Goal: Task Accomplishment & Management: Use online tool/utility

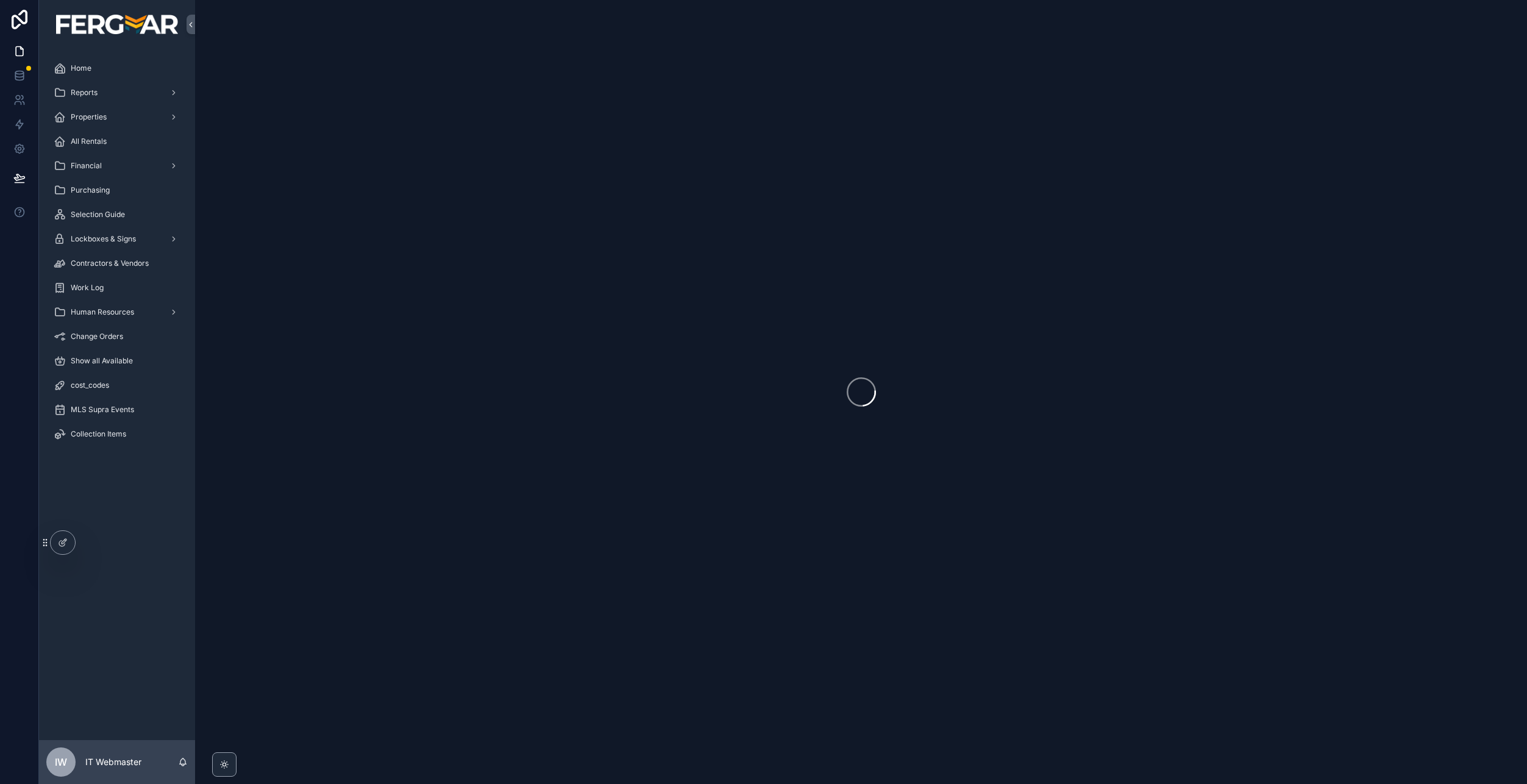
click at [99, 296] on div "Work Log" at bounding box center [116, 288] width 126 height 20
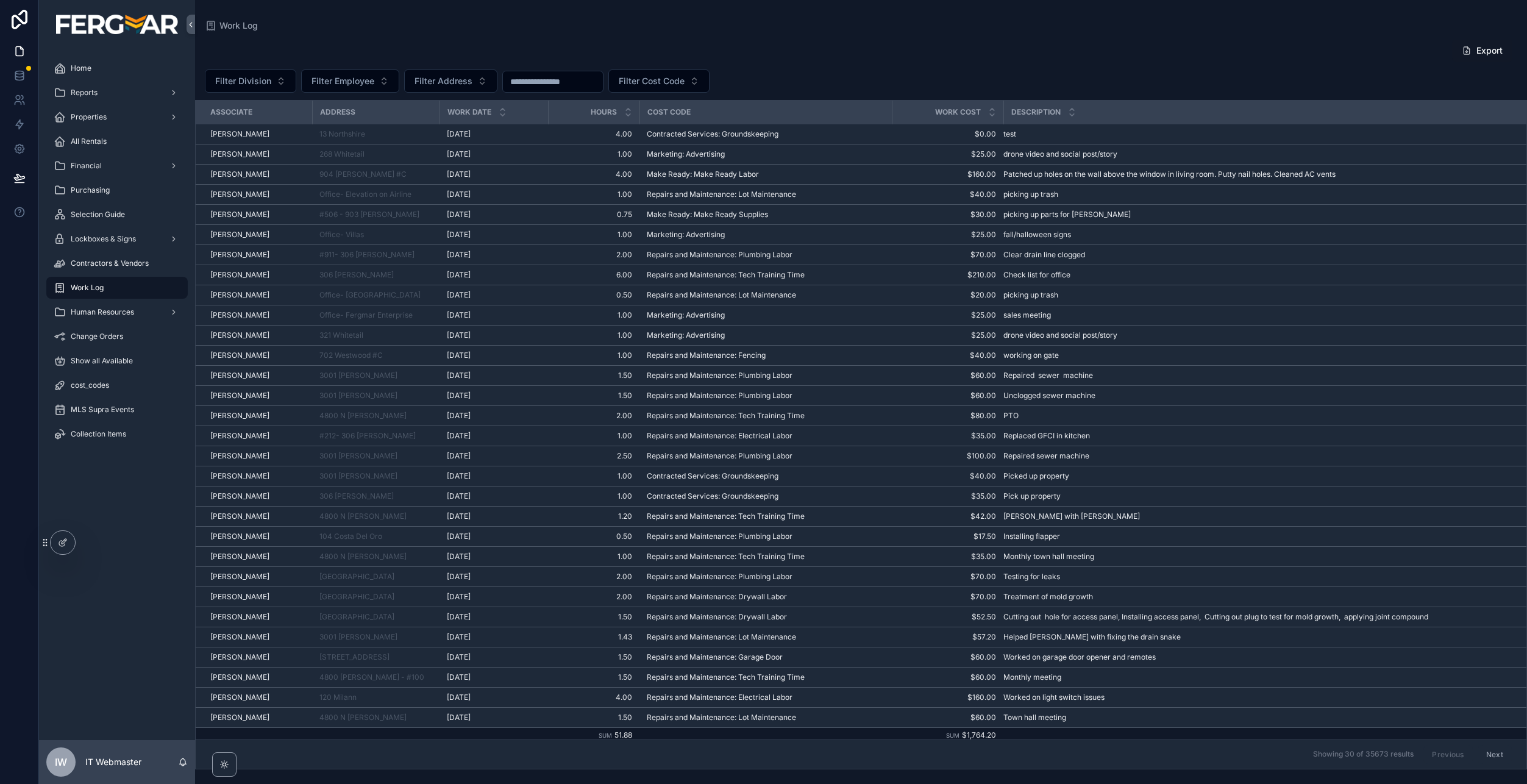
click at [68, 541] on div at bounding box center [63, 542] width 24 height 23
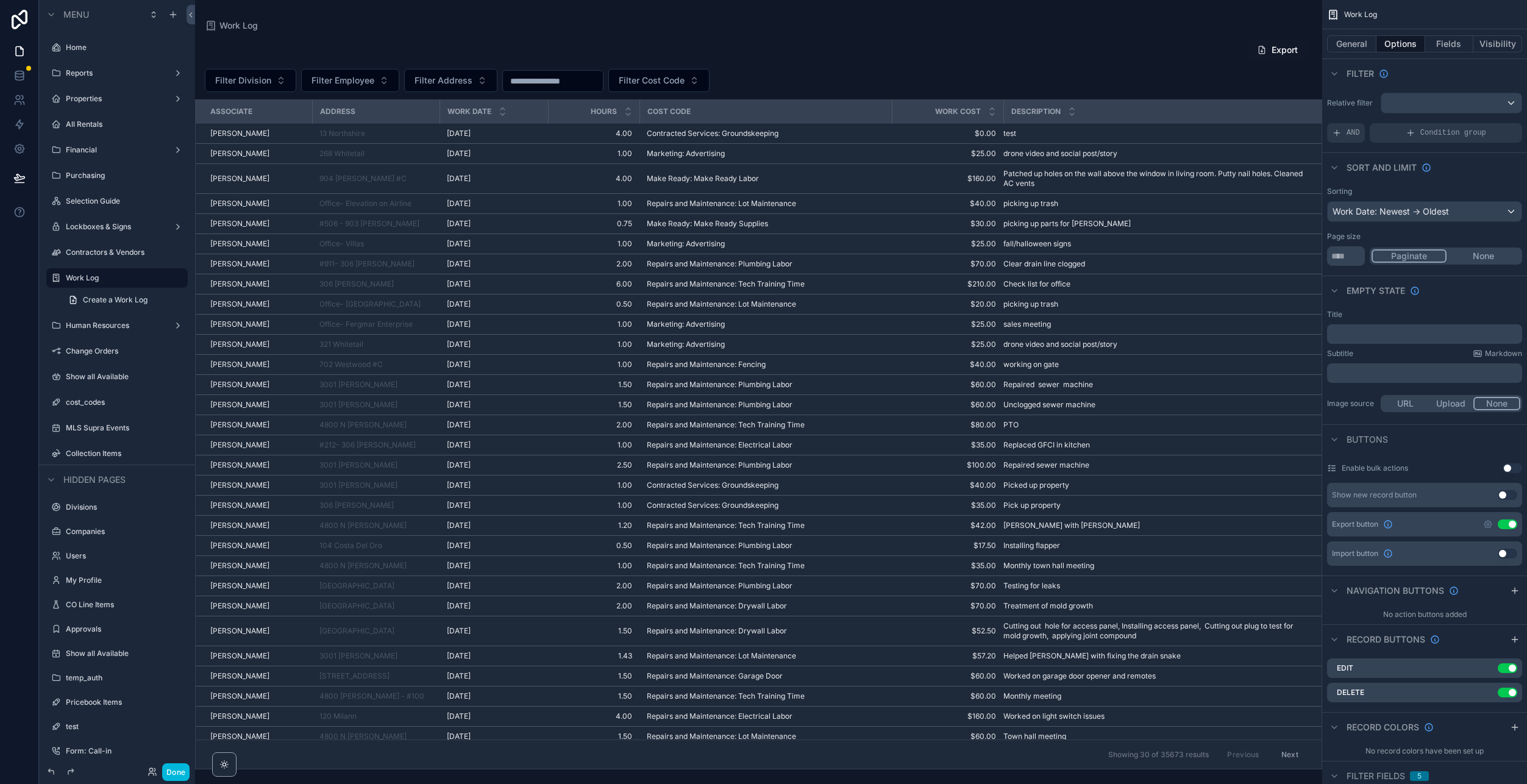
click at [0, 0] on icon "scrollable content" at bounding box center [0, 0] width 0 height 0
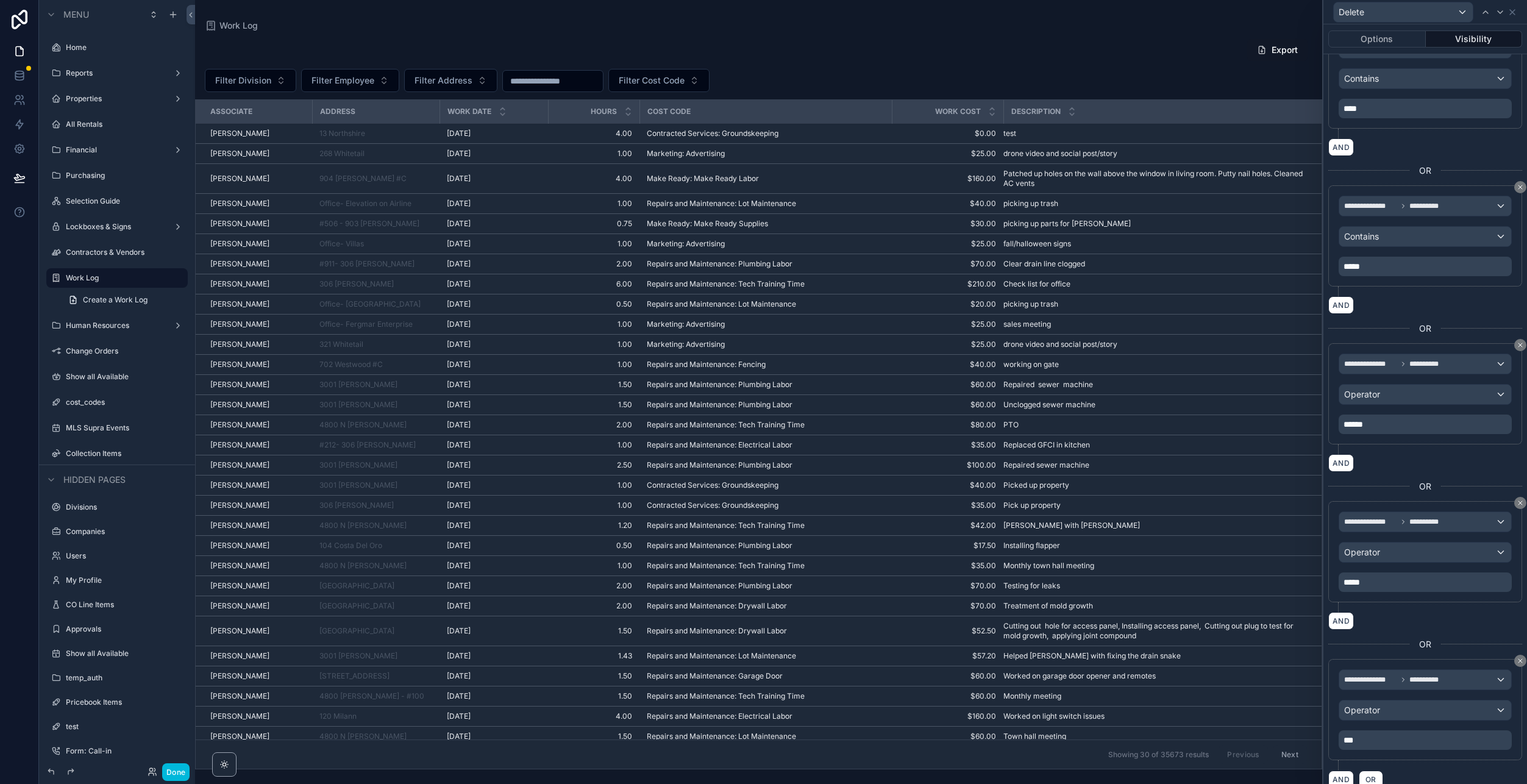
scroll to position [264, 0]
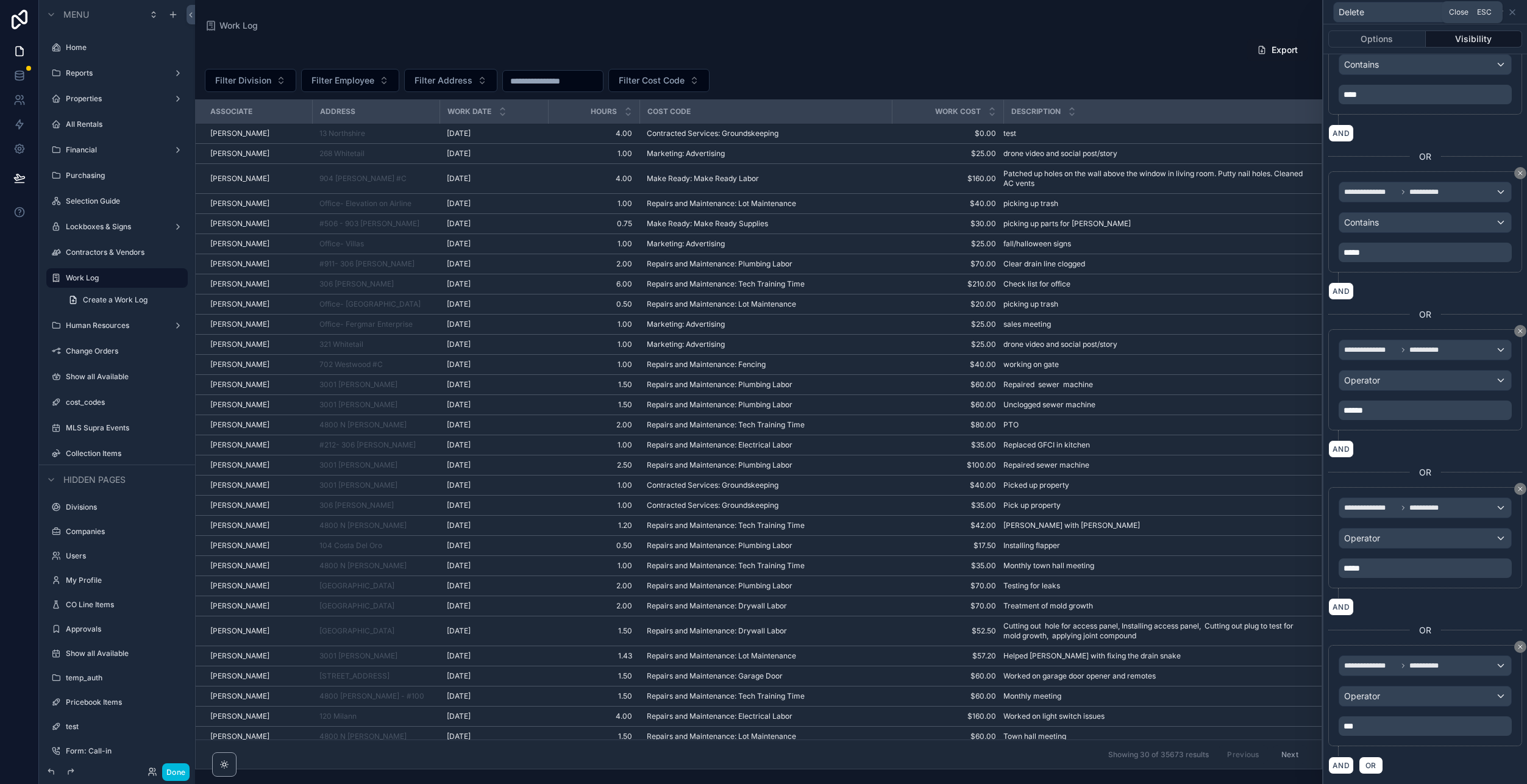
click at [1510, 13] on icon at bounding box center [1512, 12] width 9 height 9
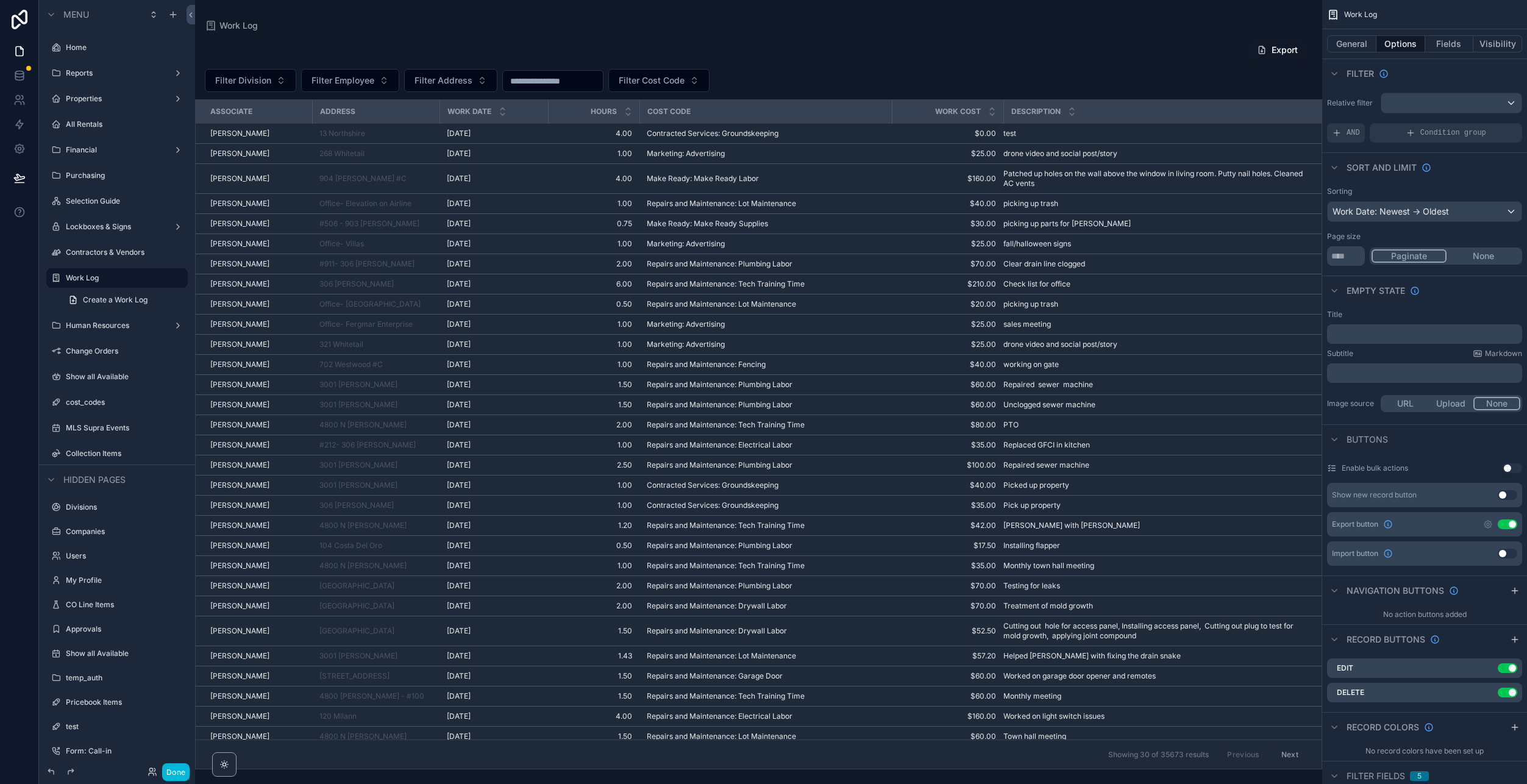
click at [0, 0] on icon "scrollable content" at bounding box center [0, 0] width 0 height 0
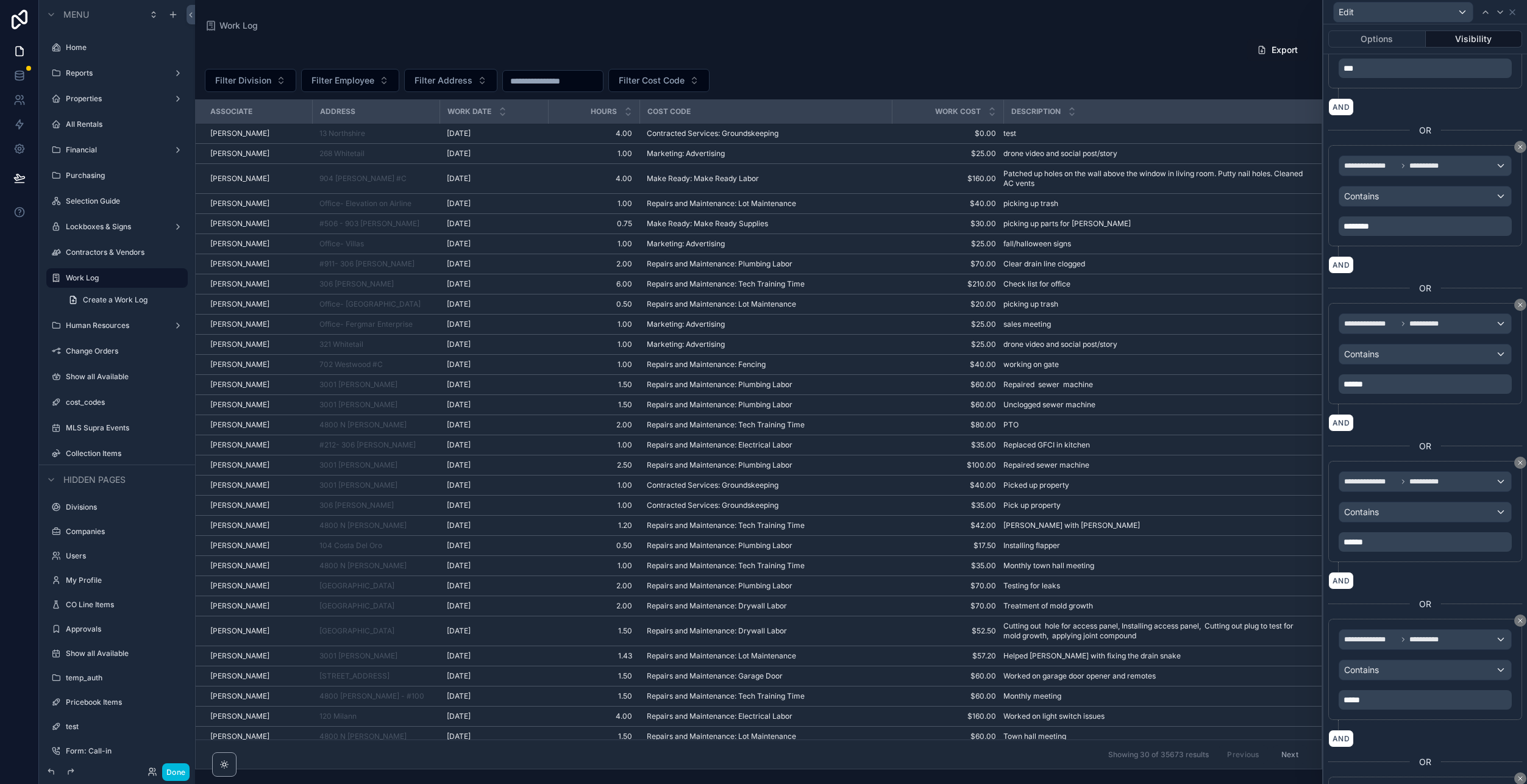
scroll to position [304, 0]
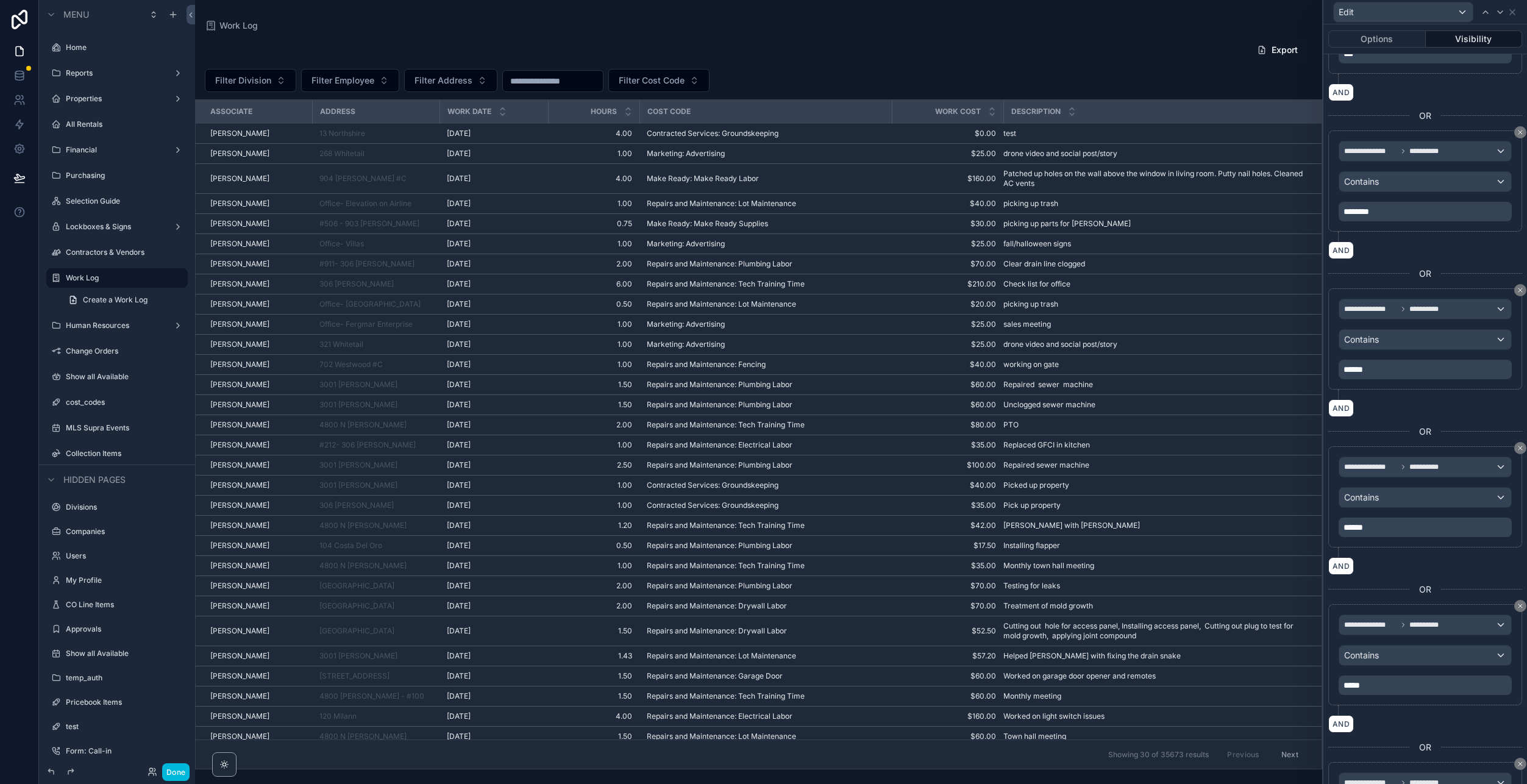
click at [1415, 523] on p "******" at bounding box center [1426, 526] width 166 height 12
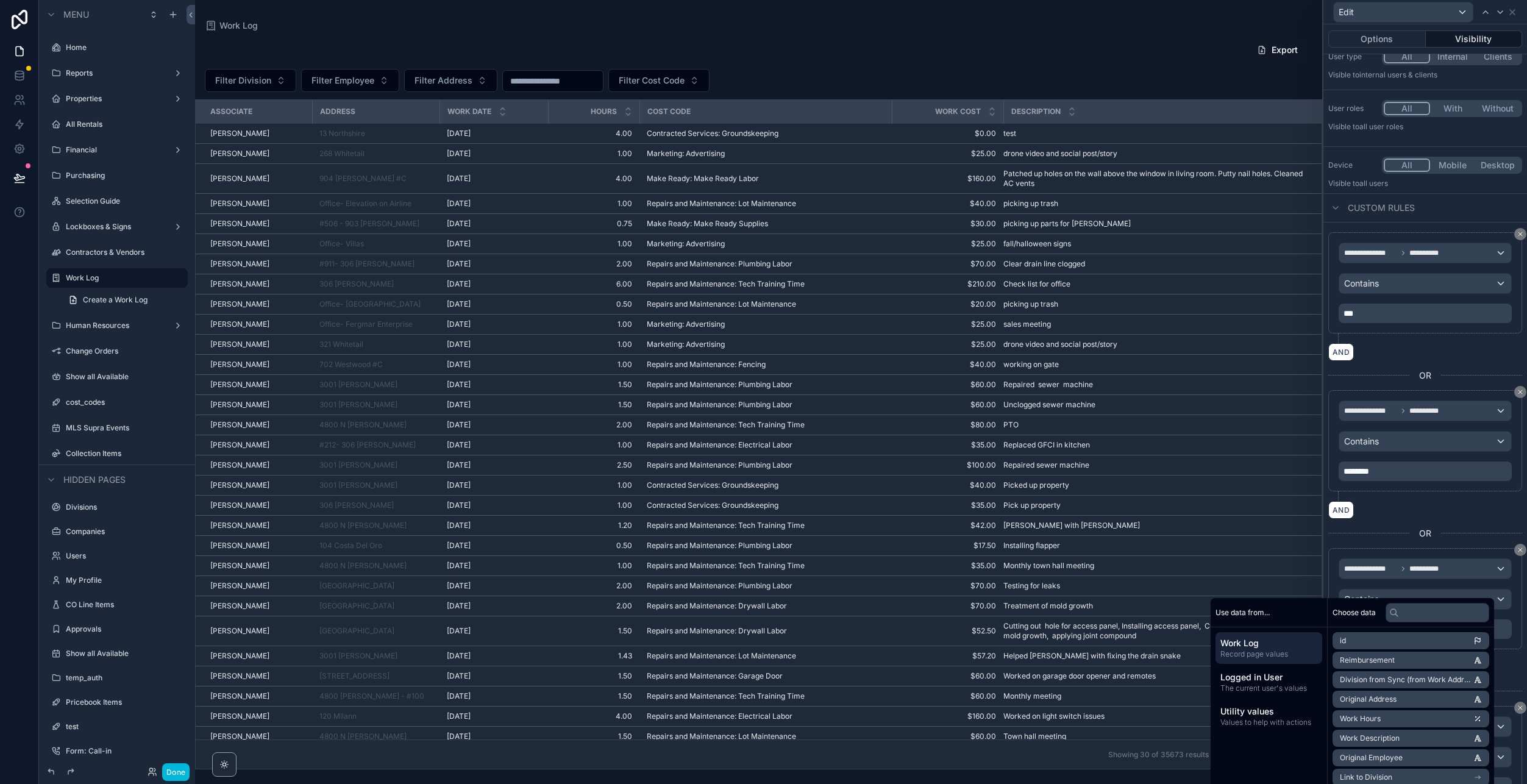
scroll to position [0, 0]
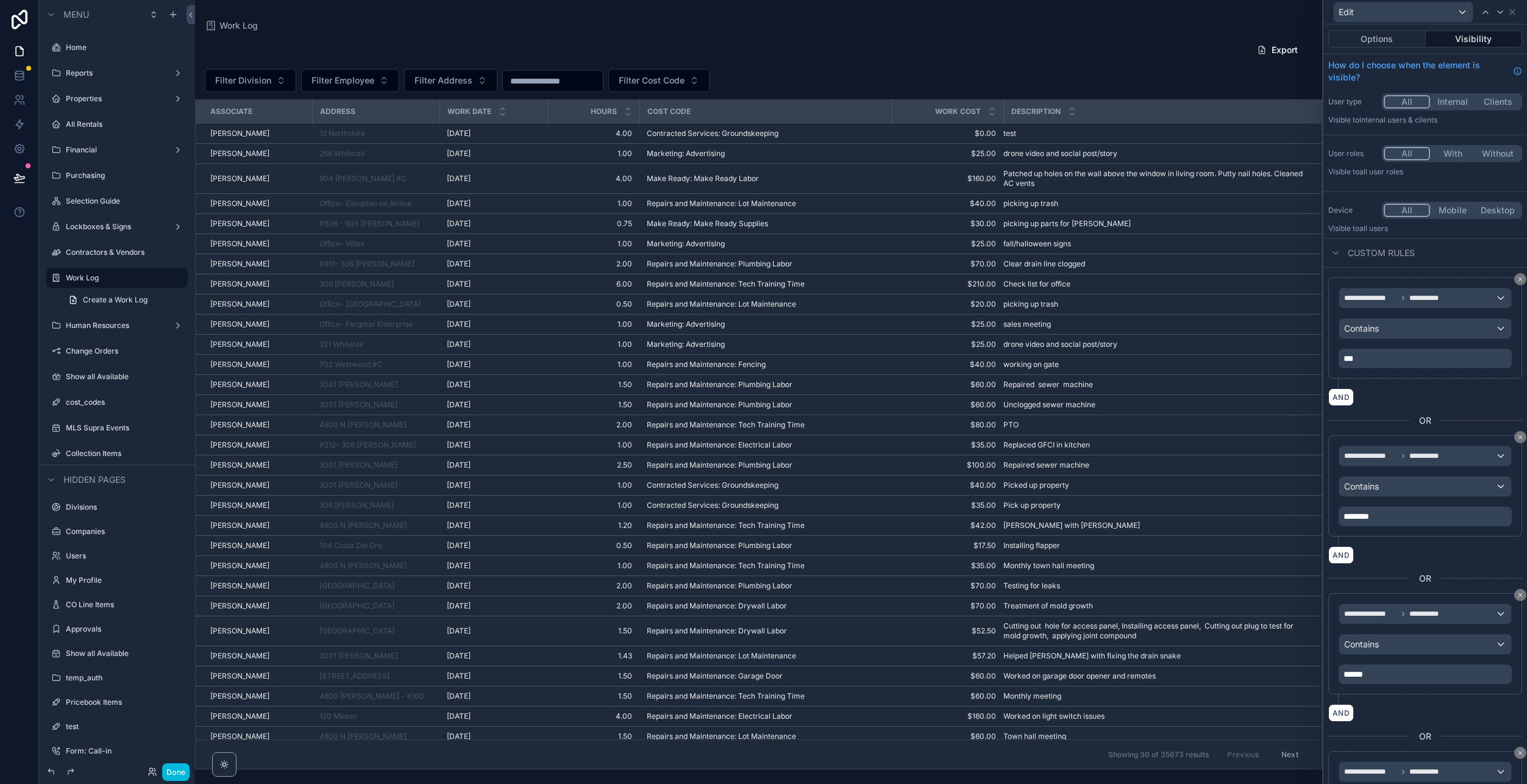
click at [1164, 56] on div "scrollable content" at bounding box center [758, 392] width 1127 height 784
click at [153, 768] on icon at bounding box center [150, 769] width 3 height 3
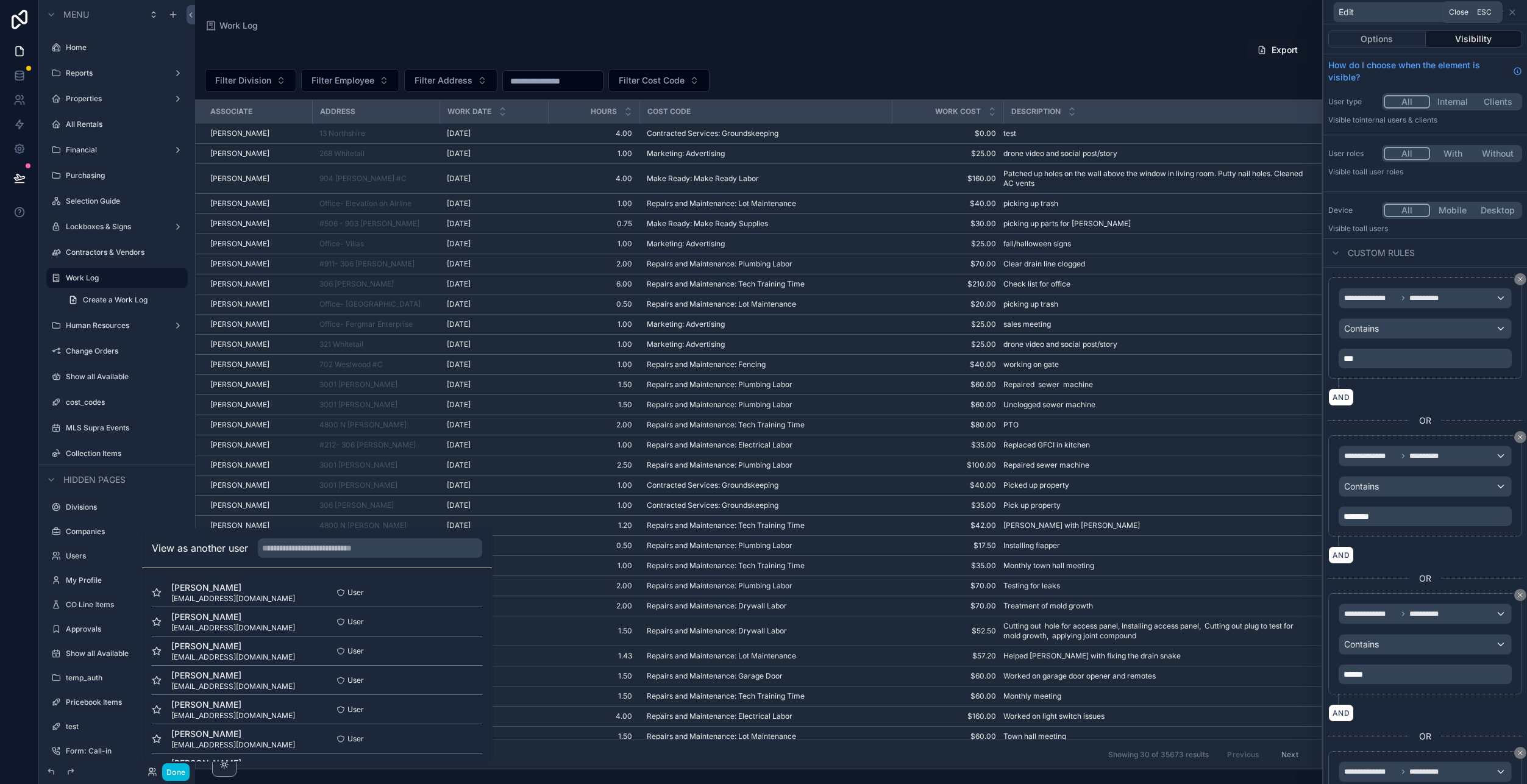
click at [1511, 11] on icon at bounding box center [1512, 11] width 5 height 5
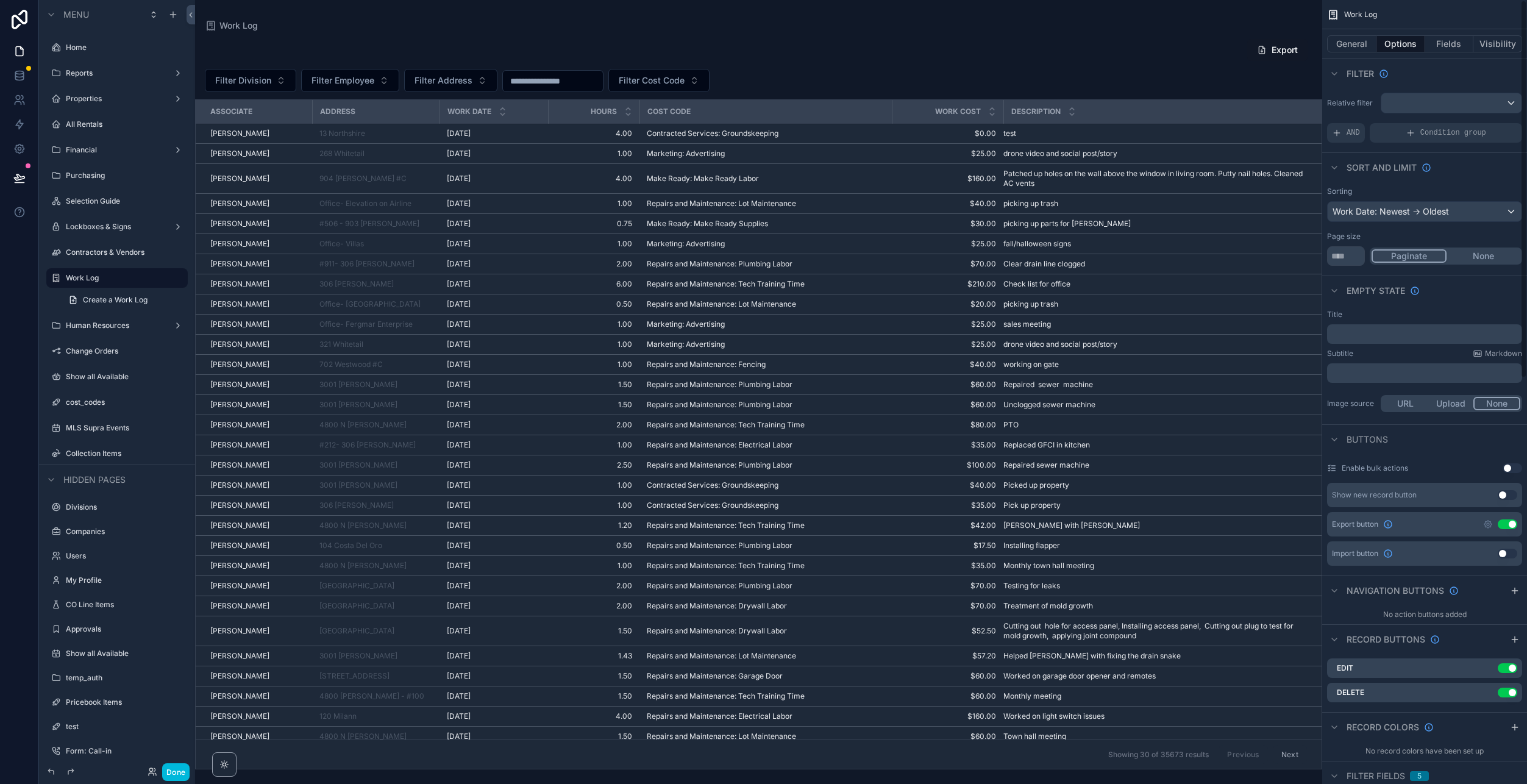
click at [1091, 75] on div "Filter Division Filter Employee Filter Address Filter Cost Code" at bounding box center [758, 81] width 1127 height 23
click at [149, 774] on icon at bounding box center [151, 774] width 5 height 3
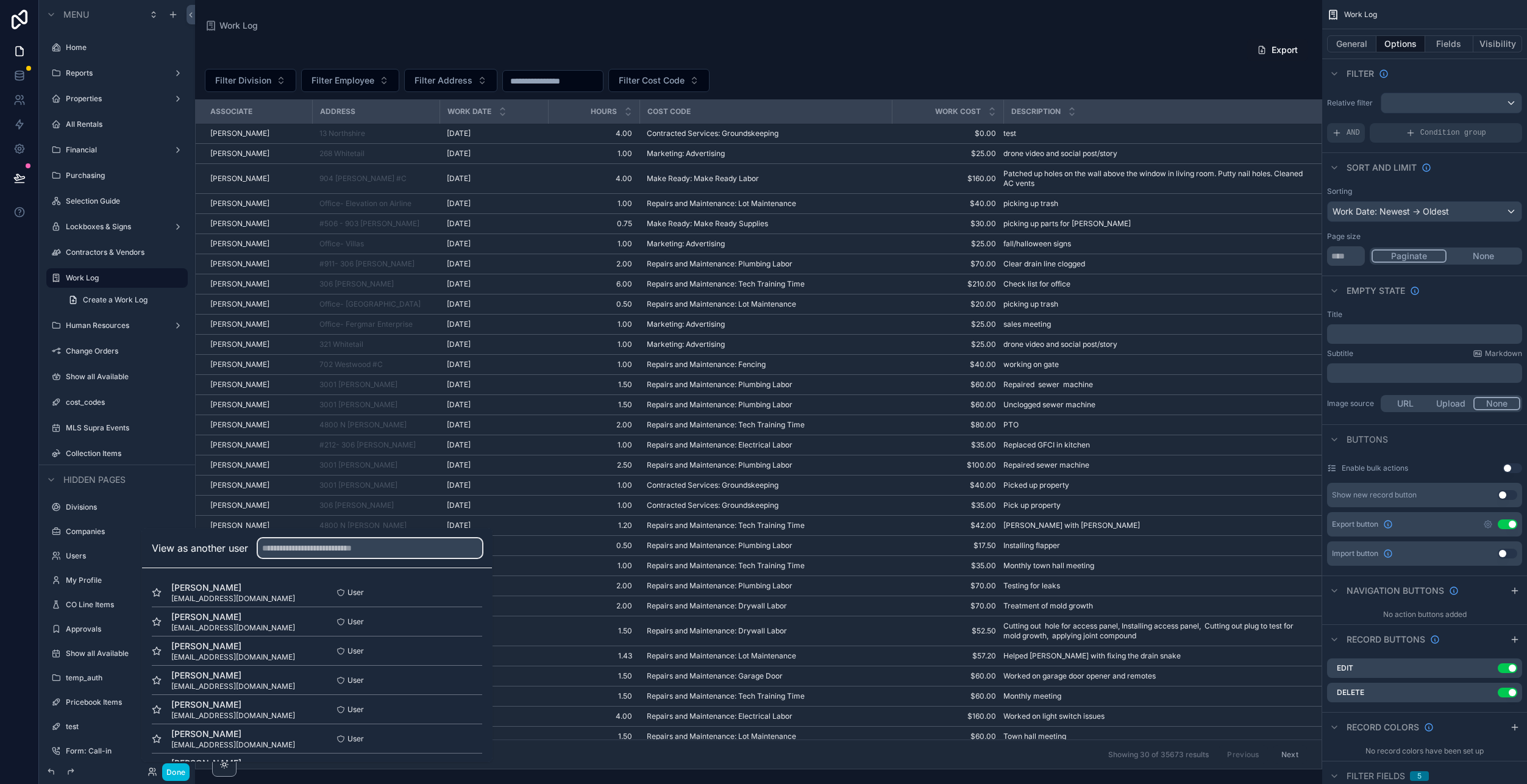
click at [363, 554] on input "text" at bounding box center [369, 547] width 224 height 20
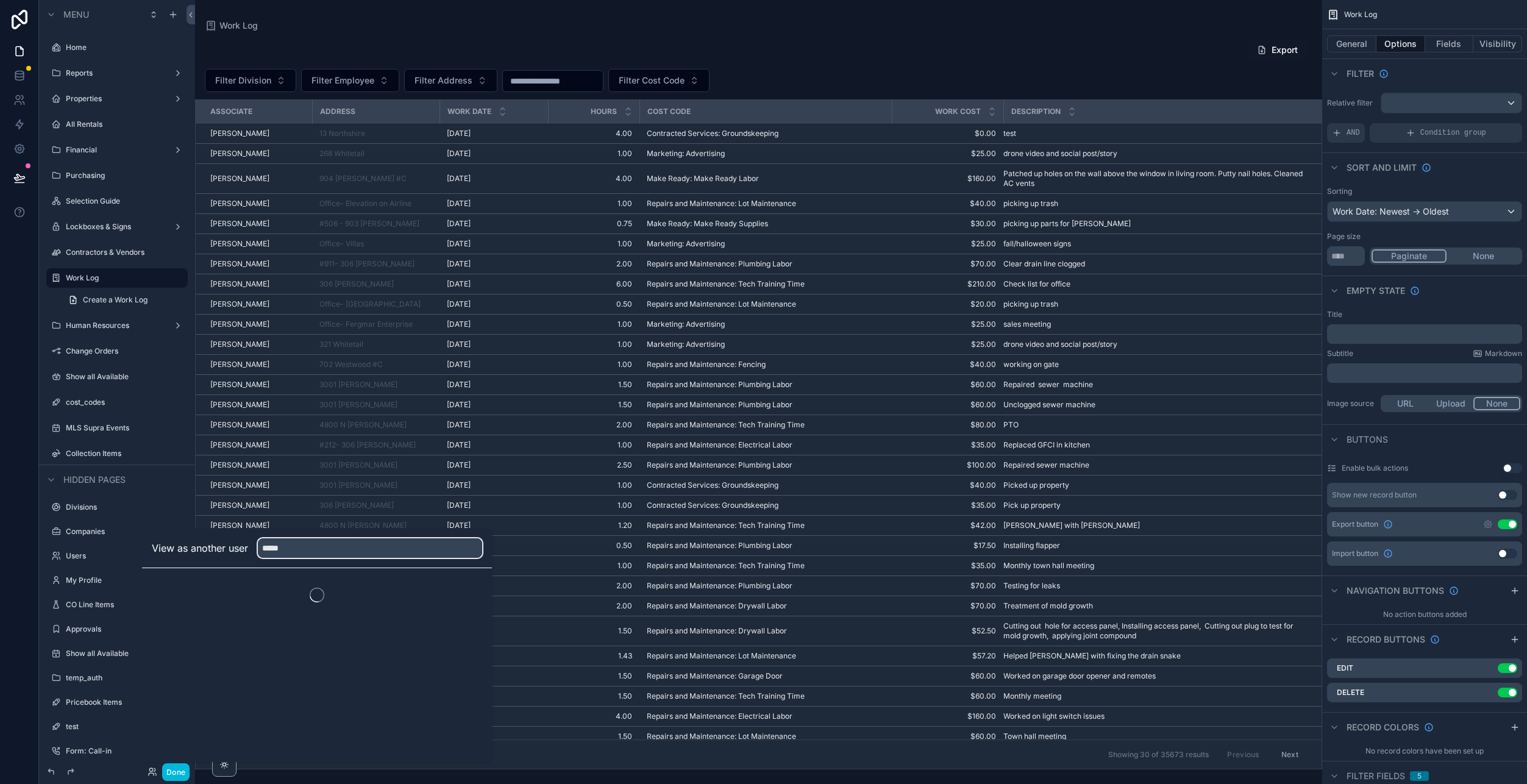
type input "*****"
click at [0, 0] on button "Select" at bounding box center [0, 0] width 0 height 0
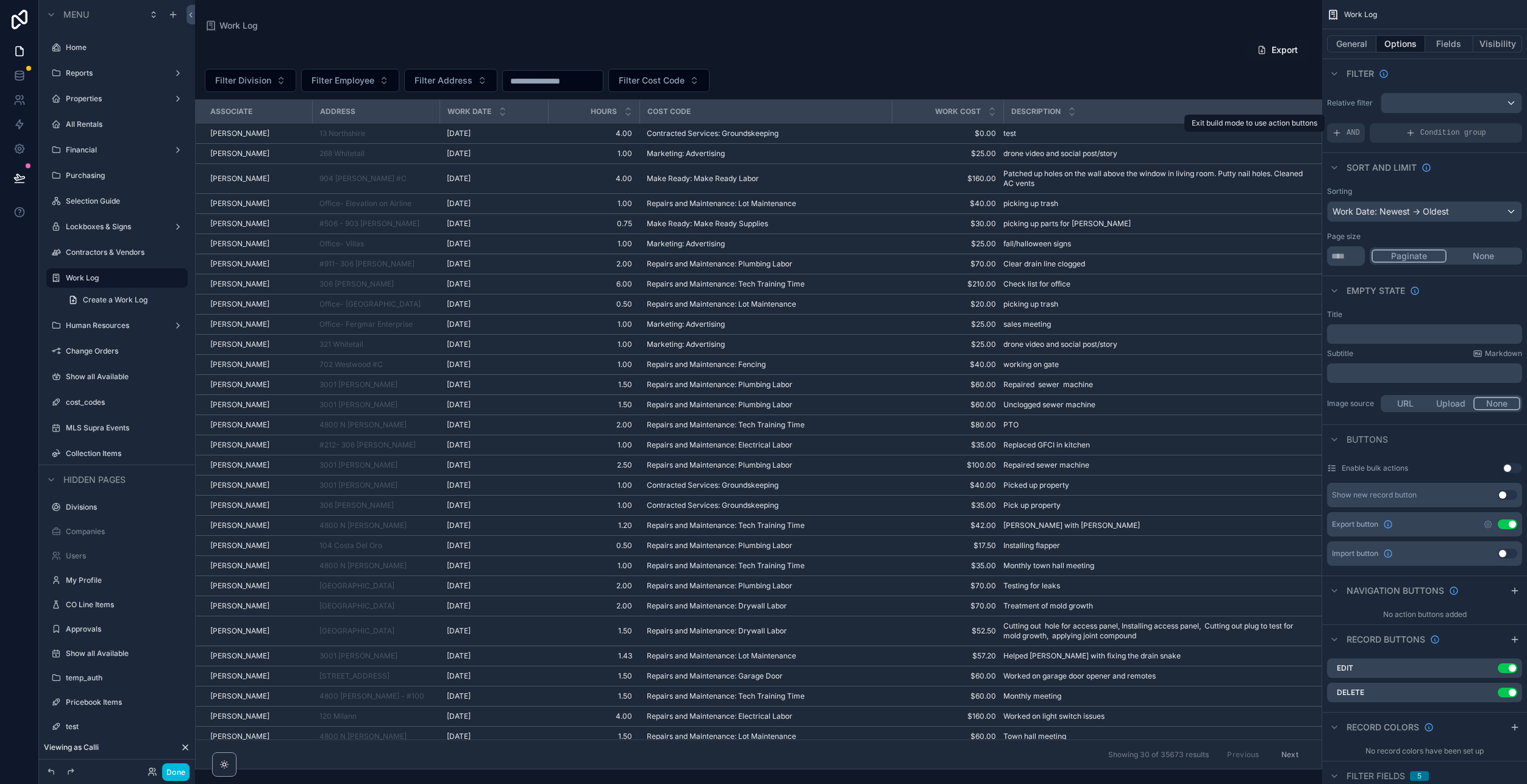
click at [0, 0] on span "Edit" at bounding box center [0, 0] width 0 height 0
click at [185, 746] on icon at bounding box center [185, 747] width 5 height 5
click at [179, 766] on button "Done" at bounding box center [175, 772] width 27 height 18
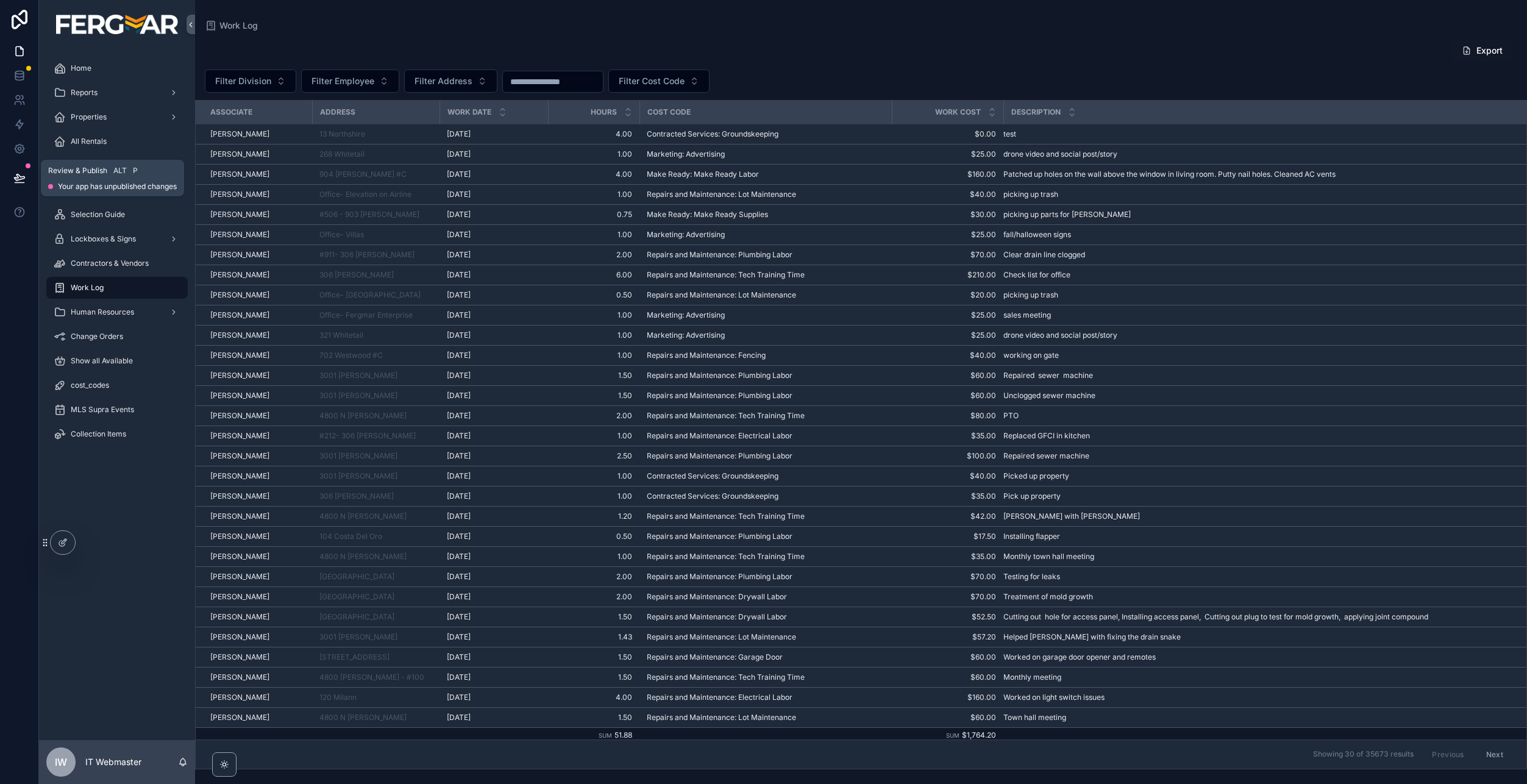
click at [16, 173] on icon at bounding box center [19, 177] width 12 height 12
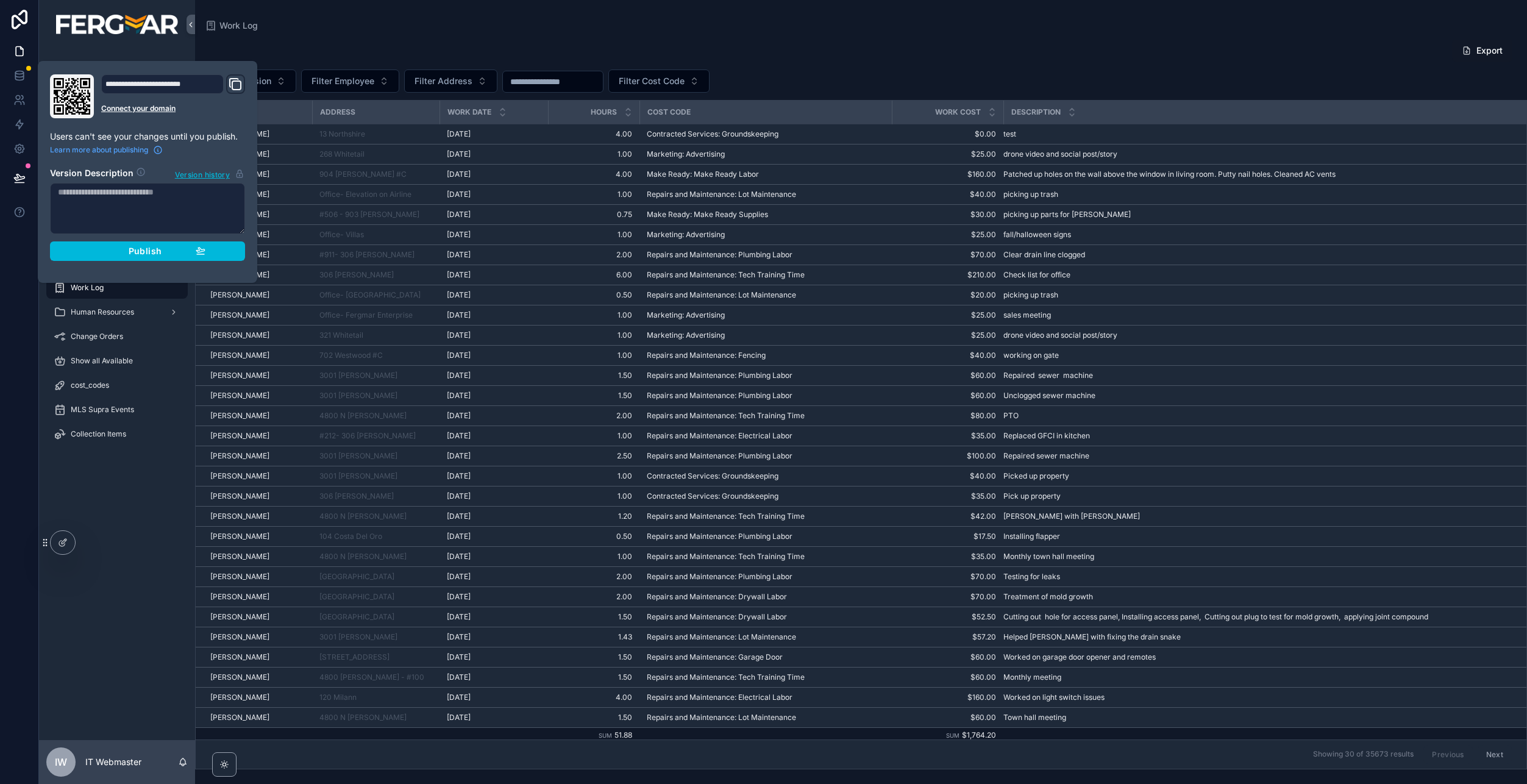
click at [169, 242] on button "Publish" at bounding box center [147, 251] width 195 height 20
